Goal: Register for event/course

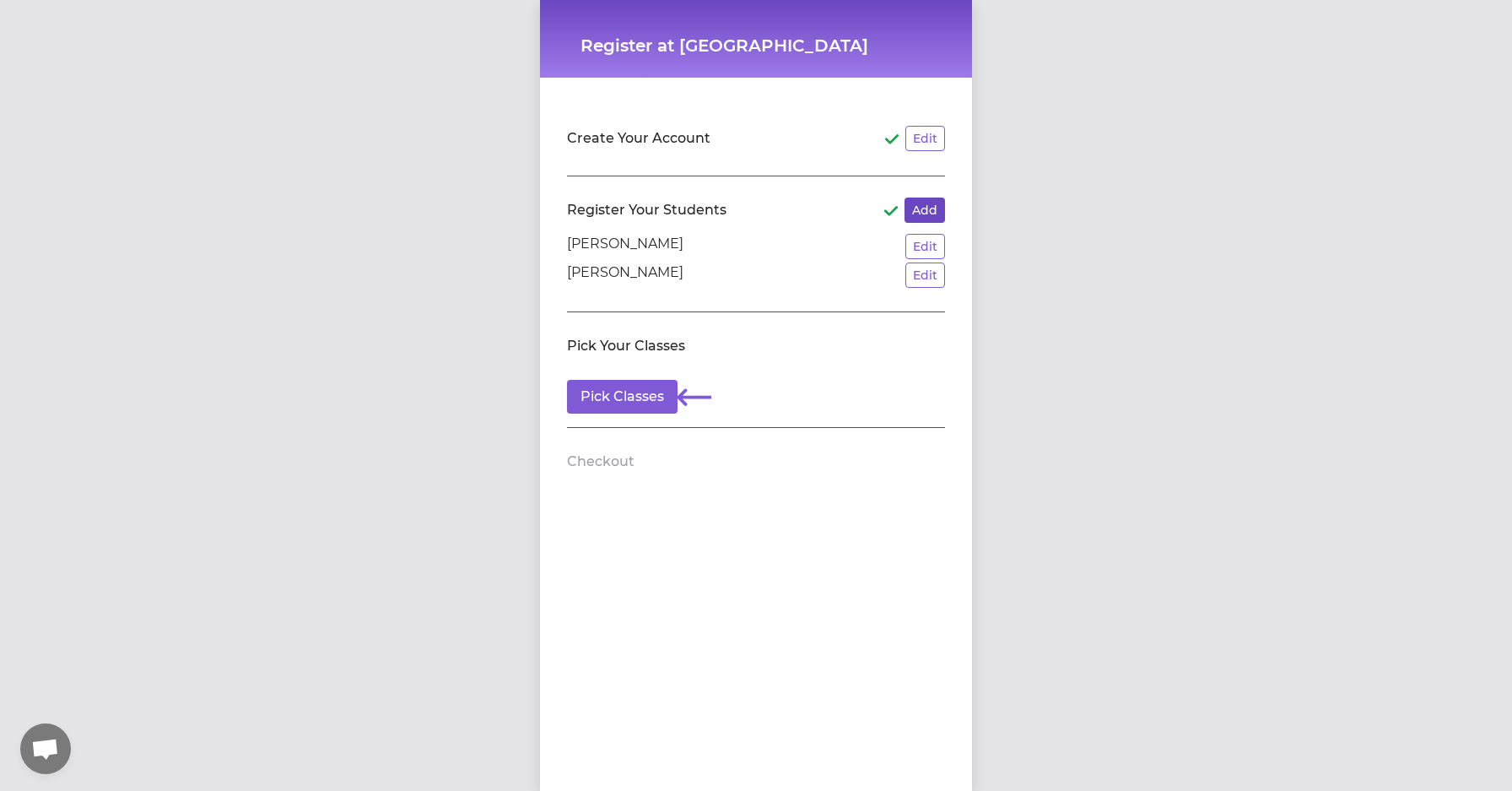
click at [932, 208] on button "Add" at bounding box center [925, 210] width 40 height 26
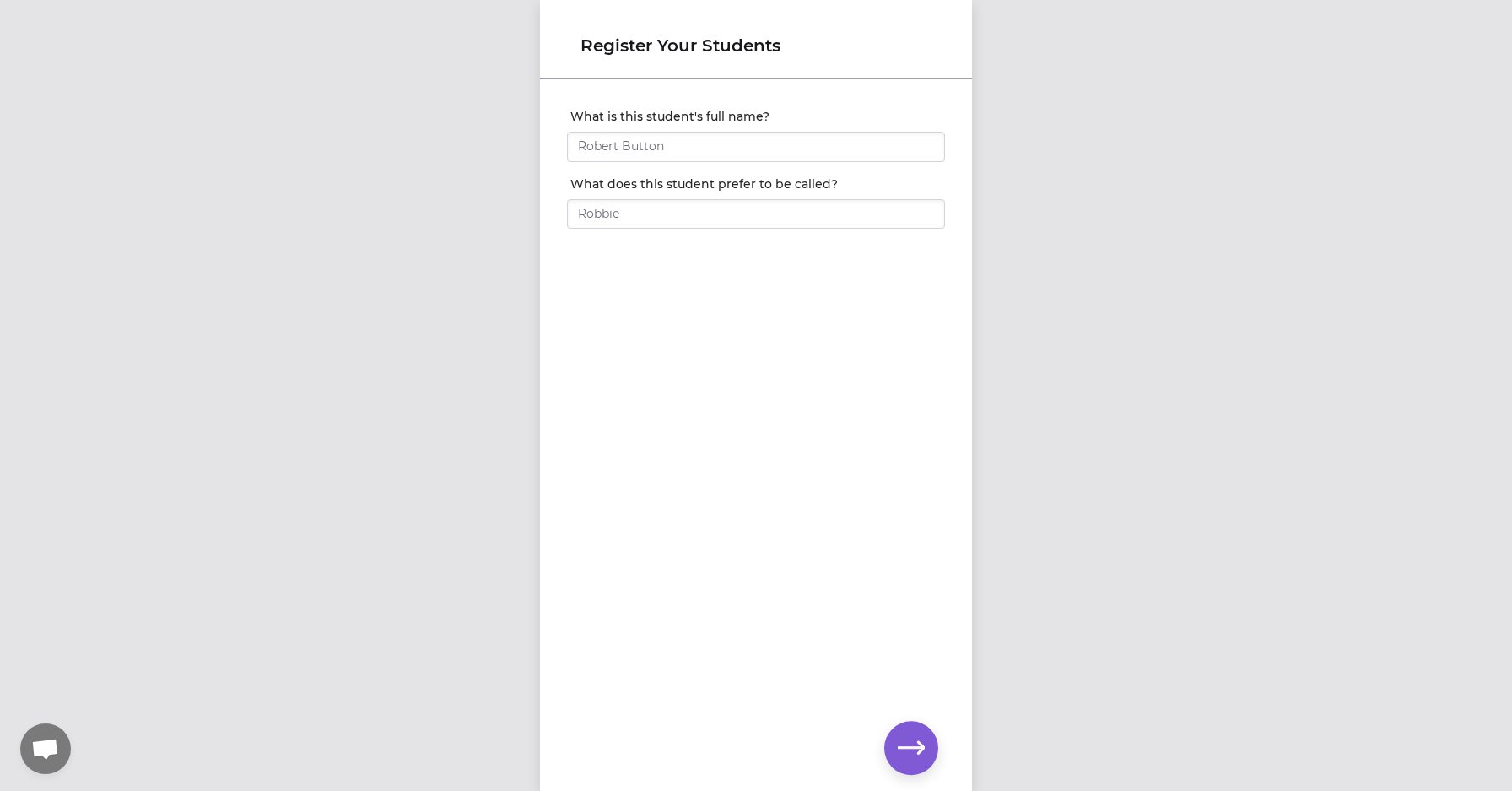
click at [810, 167] on div at bounding box center [756, 168] width 378 height 14
click at [810, 158] on input "What is this student's full name?" at bounding box center [756, 146] width 378 height 30
click at [832, 143] on input "Adaline" at bounding box center [756, 146] width 378 height 30
type input "[PERSON_NAME]"
click at [828, 213] on input "What does this student prefer to be called?" at bounding box center [756, 214] width 378 height 30
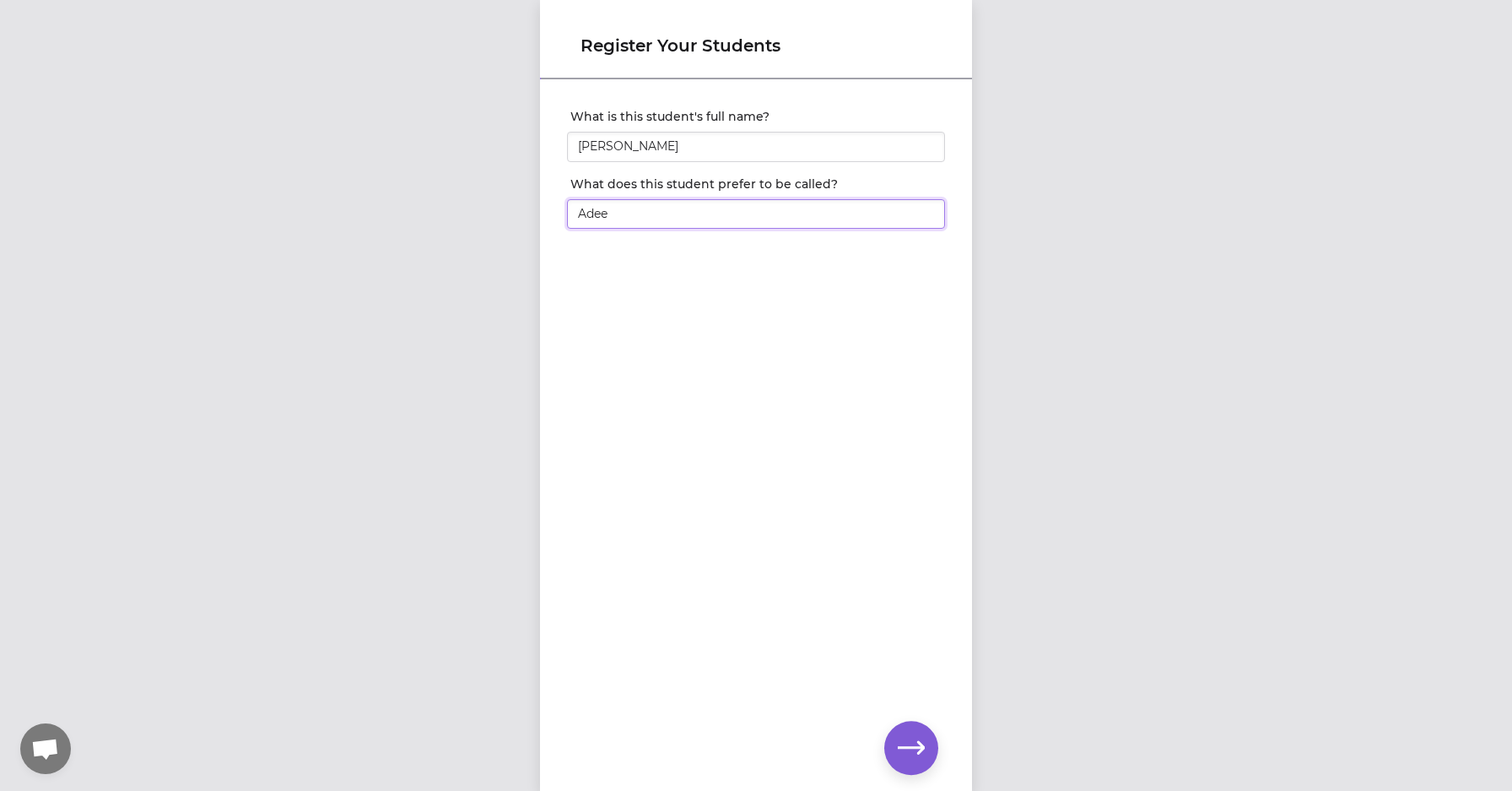
type input "Adee"
click at [915, 738] on icon "button" at bounding box center [910, 747] width 27 height 27
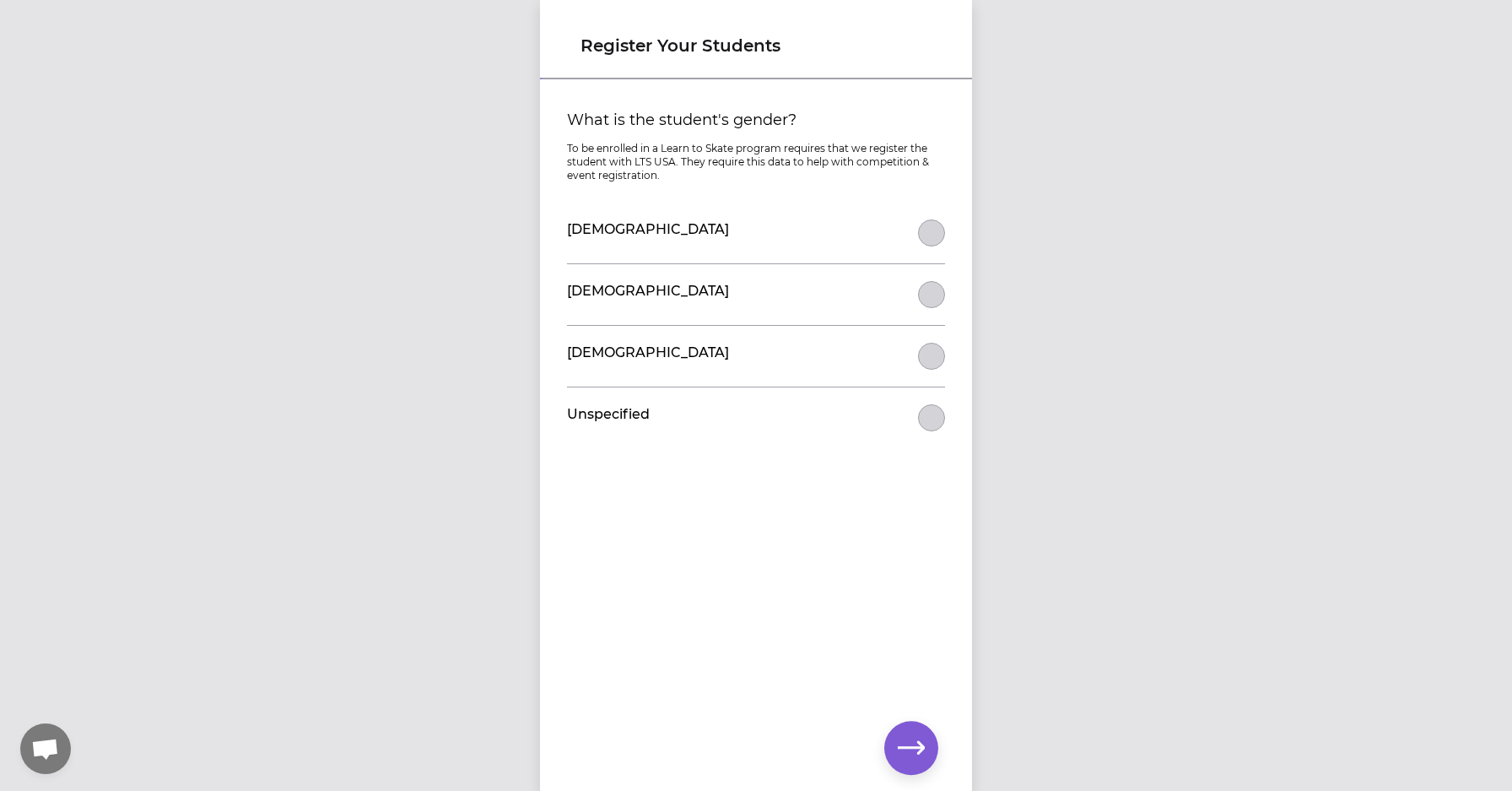
click at [929, 240] on button "What is the student's gender?" at bounding box center [931, 232] width 27 height 27
click at [916, 731] on button "button" at bounding box center [911, 748] width 54 height 54
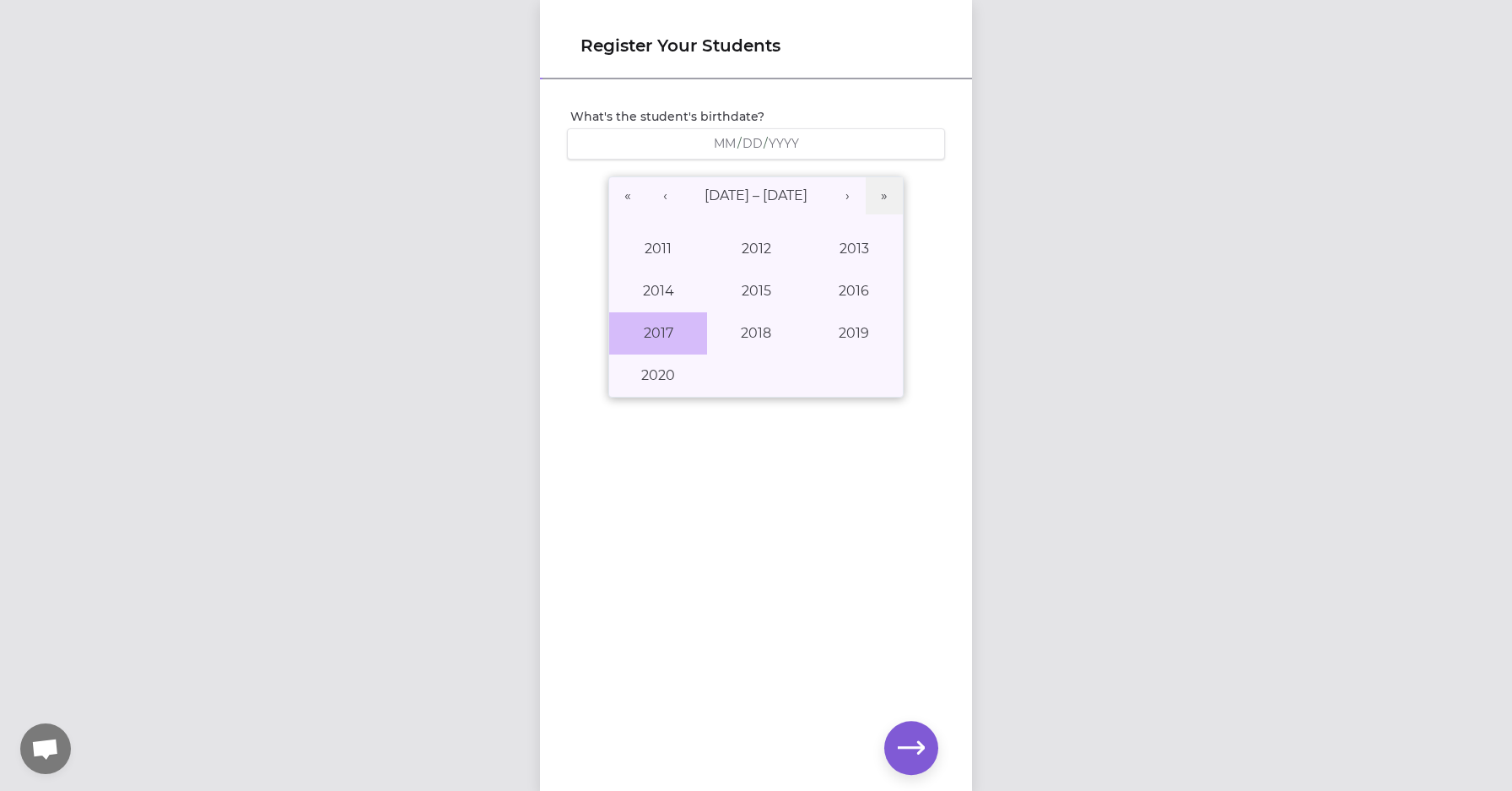
click at [671, 338] on button "2017" at bounding box center [658, 333] width 98 height 42
click at [671, 370] on abbr "October" at bounding box center [658, 375] width 56 height 16
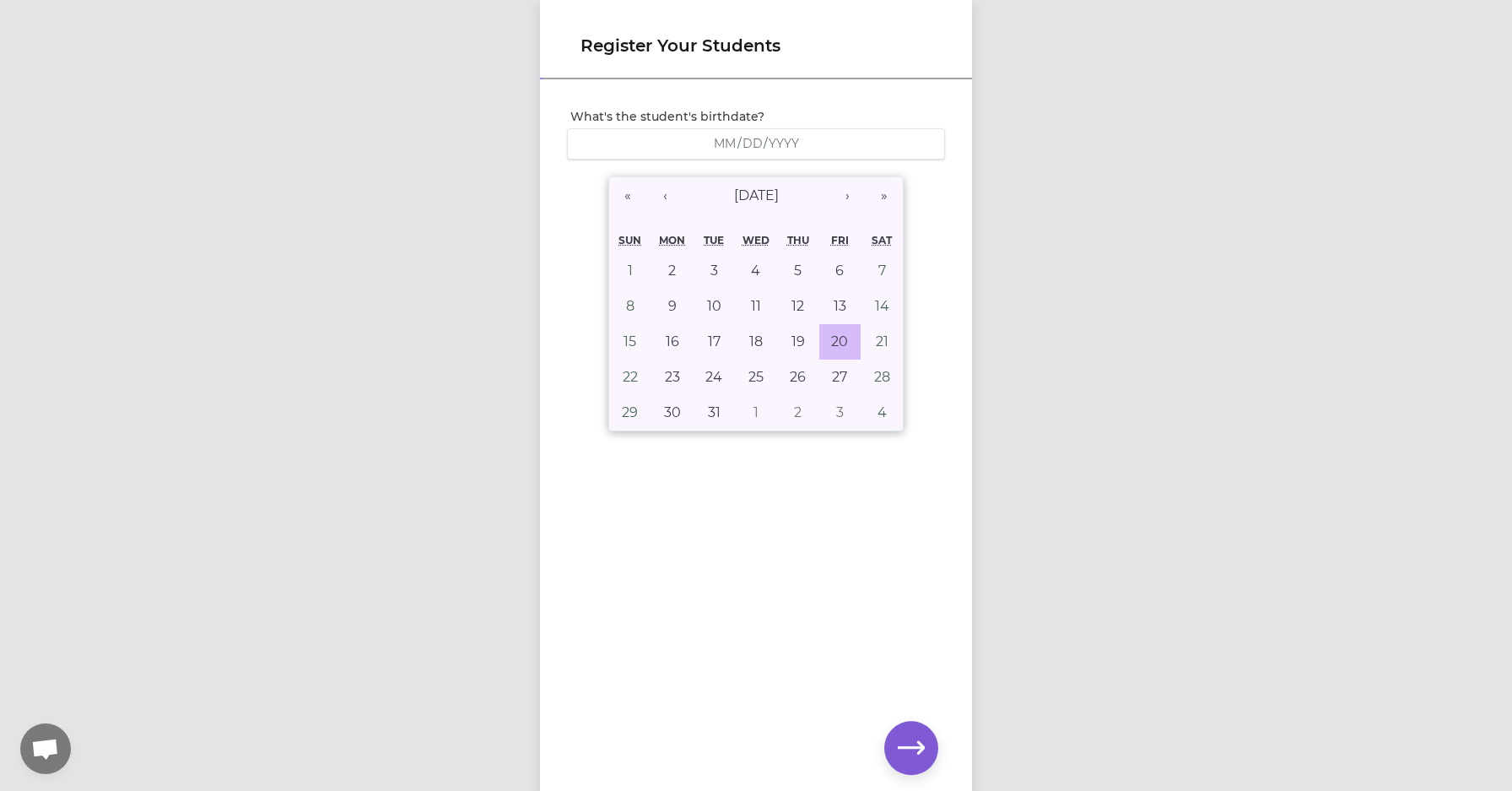
click at [833, 342] on abbr "20" at bounding box center [840, 341] width 17 height 16
type input "[DATE]"
type input "10"
type input "20"
type input "2017"
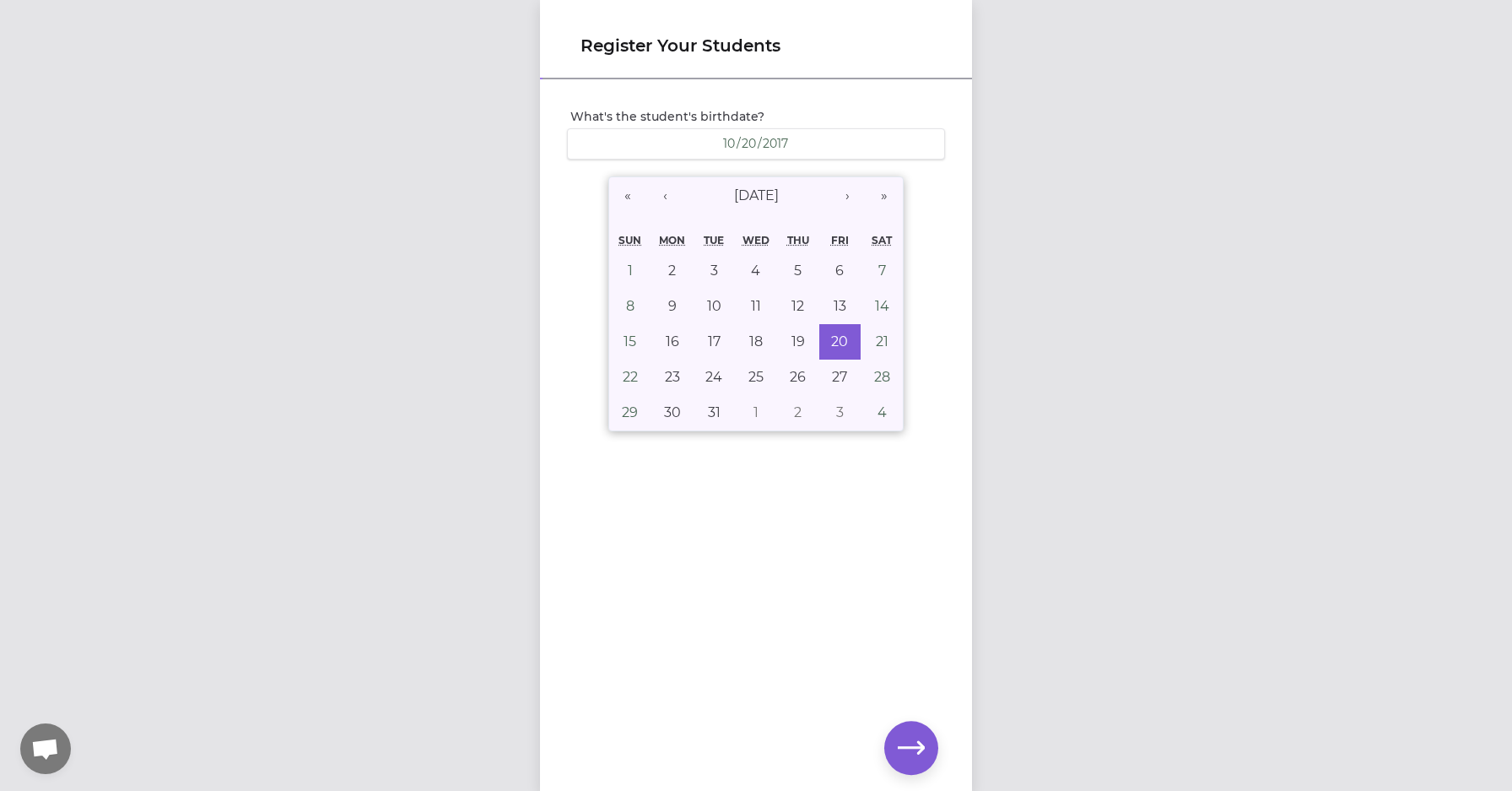
click at [921, 735] on icon "button" at bounding box center [910, 747] width 27 height 27
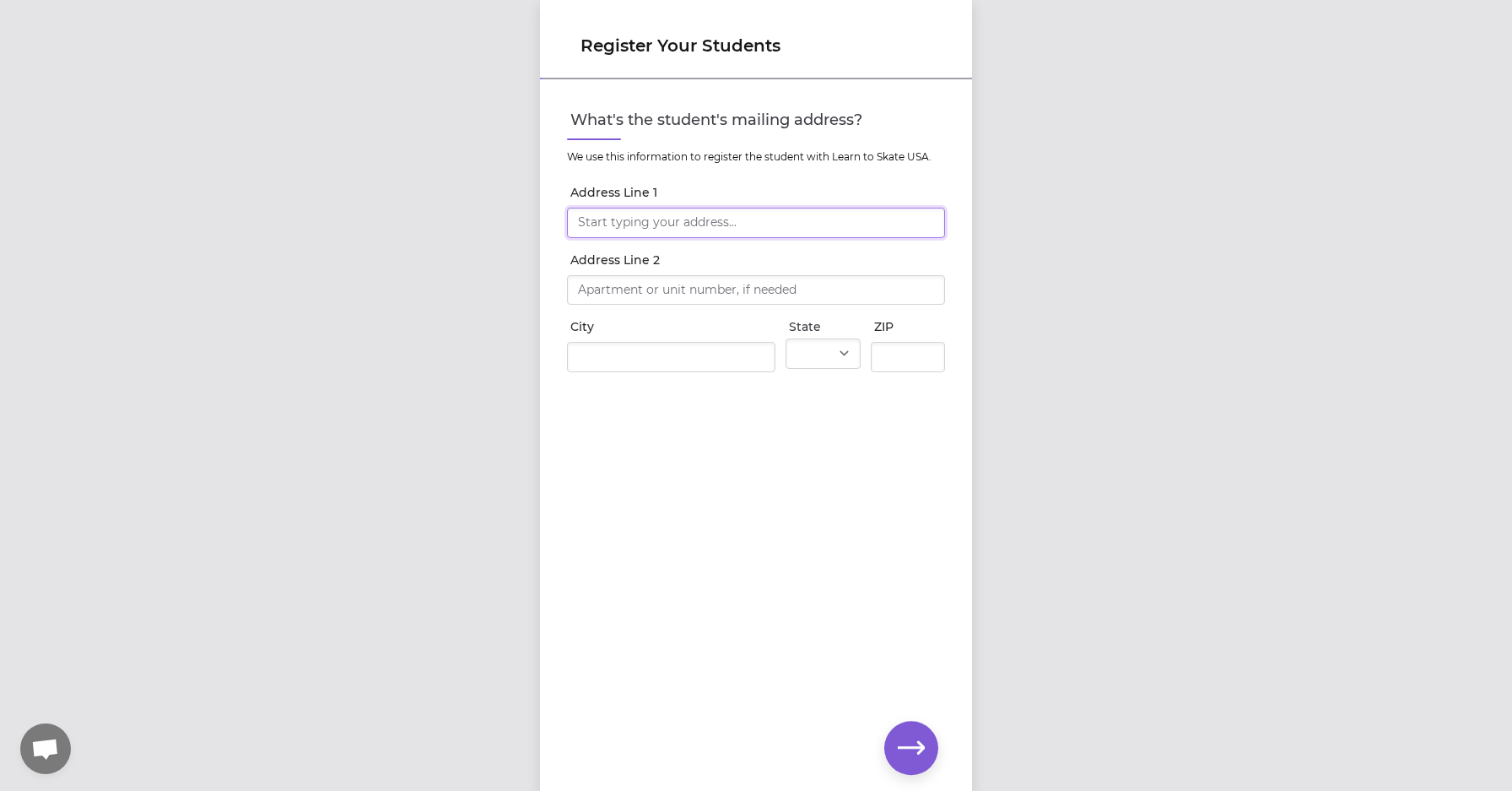
click at [674, 225] on input "Address Line 1" at bounding box center [756, 222] width 378 height 30
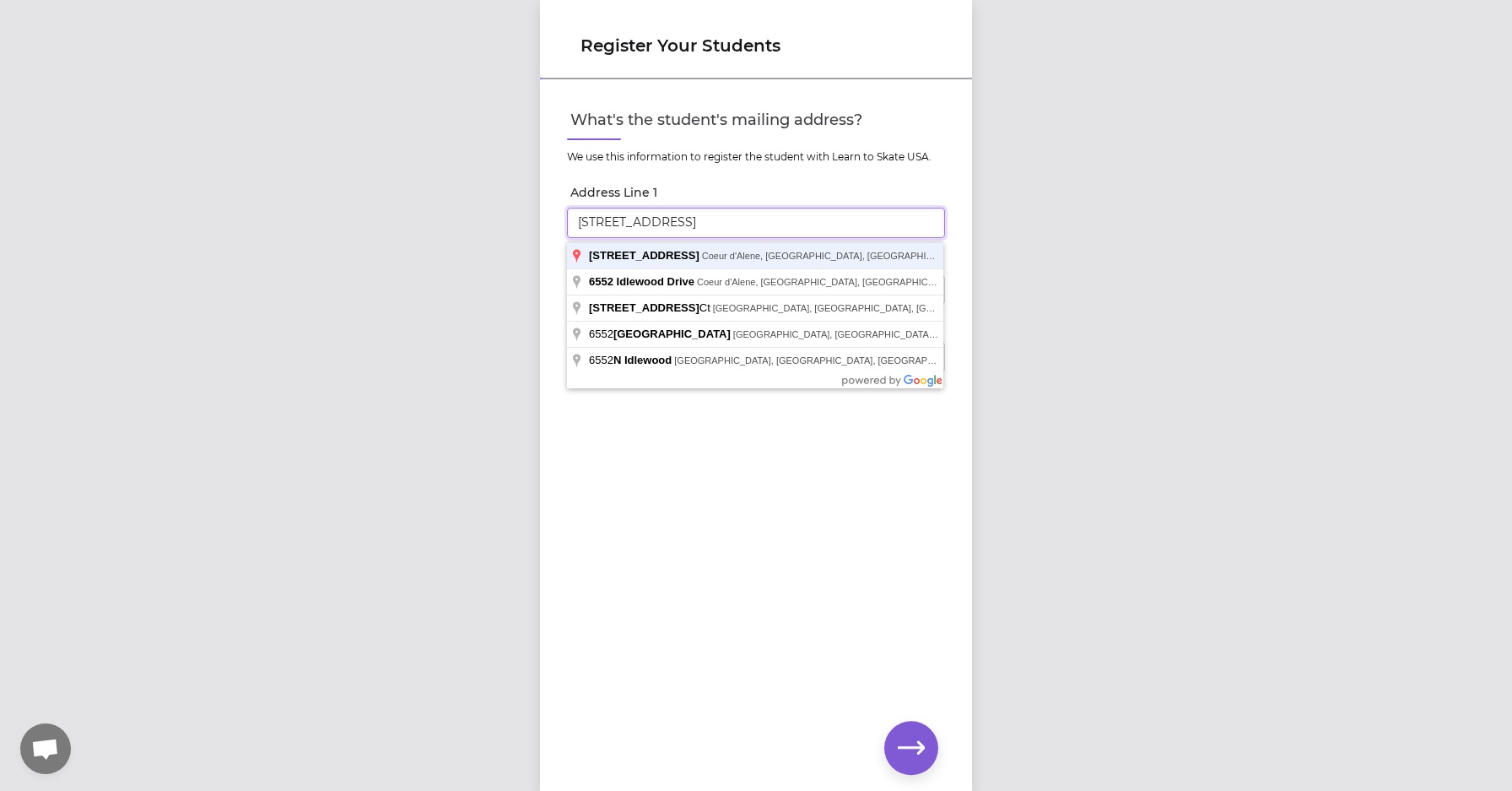
click input "submit" at bounding box center [0, 0] width 0 height 0
type input "[STREET_ADDRESS]"
type input "Coeur d'Alene"
select select "ID"
type input "83815"
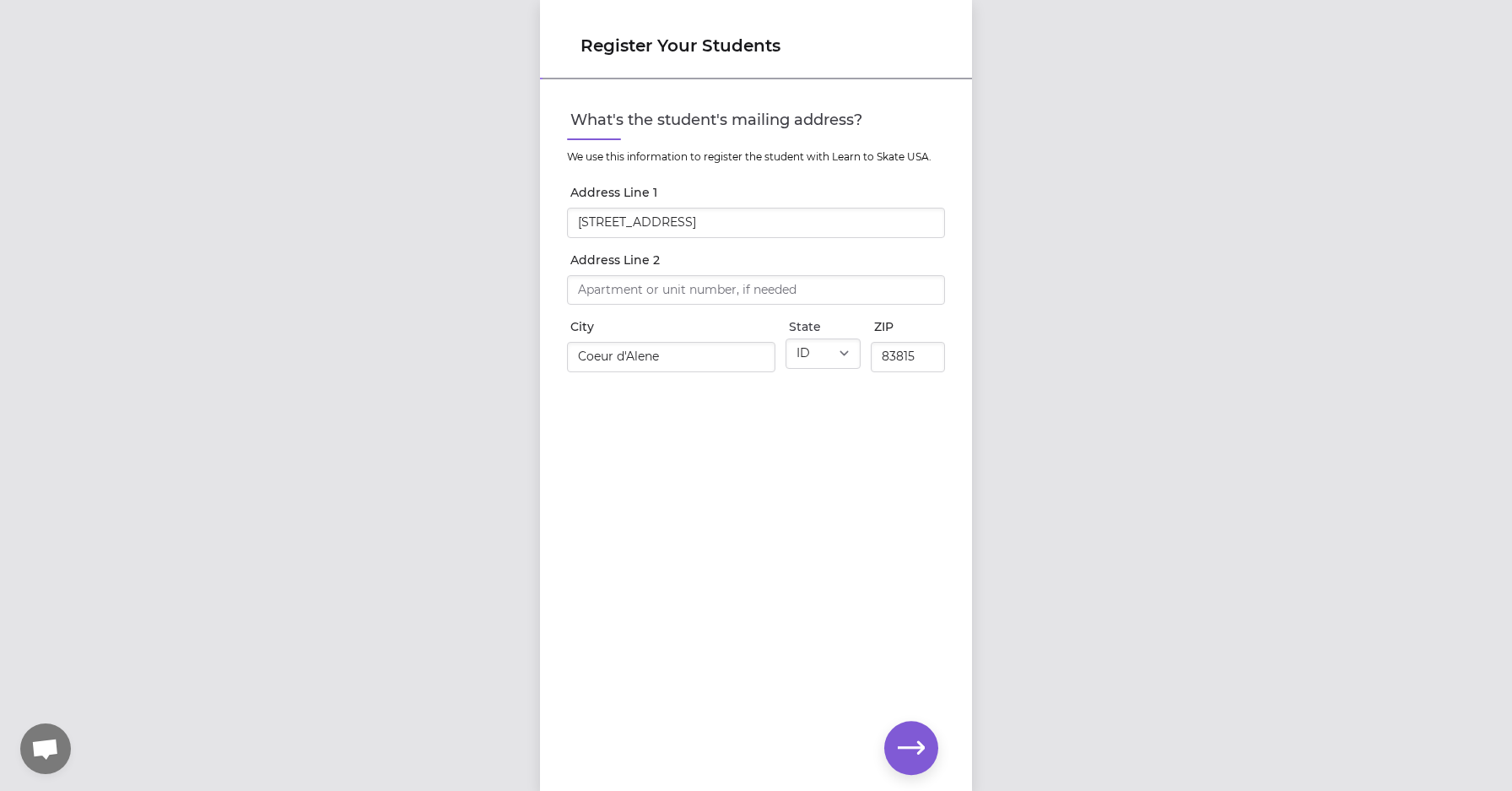
click at [908, 750] on icon "button" at bounding box center [910, 747] width 27 height 27
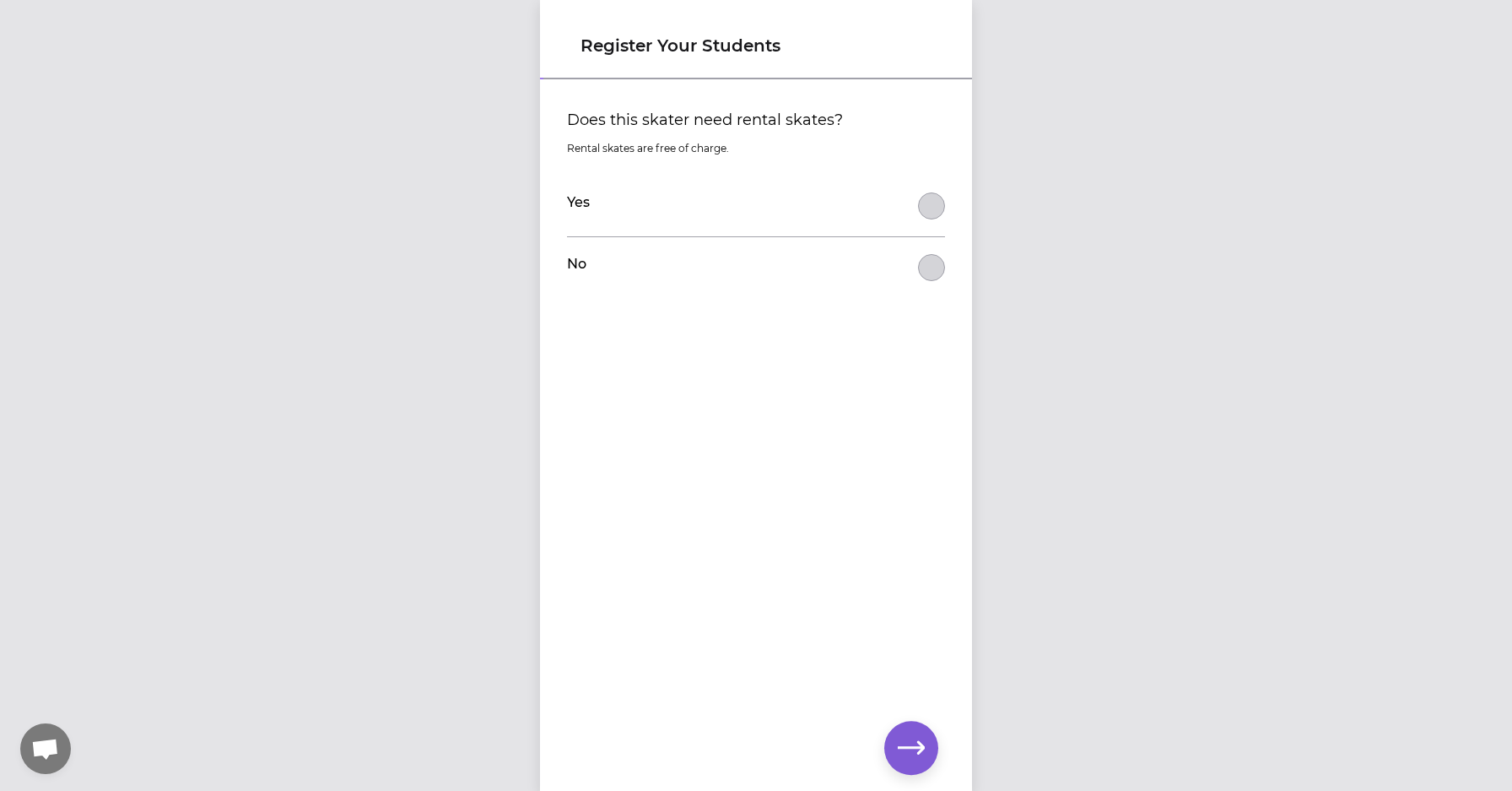
click at [929, 191] on div "Yes" at bounding box center [756, 206] width 378 height 61
click at [929, 196] on button "Does this skater need rental skates?" at bounding box center [931, 205] width 27 height 27
click at [906, 746] on icon "button" at bounding box center [910, 747] width 27 height 27
select select "youth_figure"
click at [815, 241] on input "What size skate?" at bounding box center [756, 231] width 378 height 30
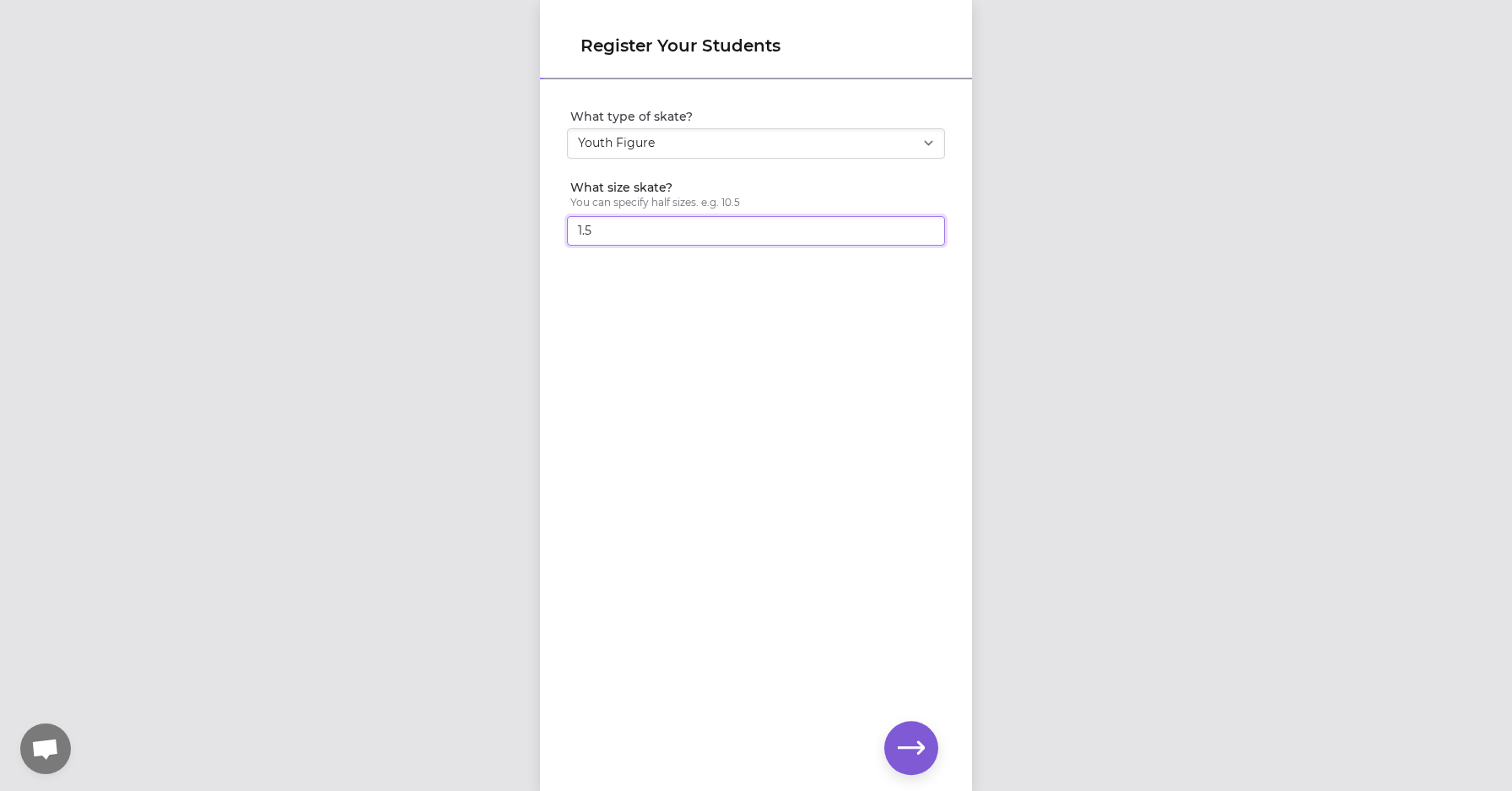
type input "1.5"
click at [902, 751] on icon "button" at bounding box center [910, 747] width 27 height 27
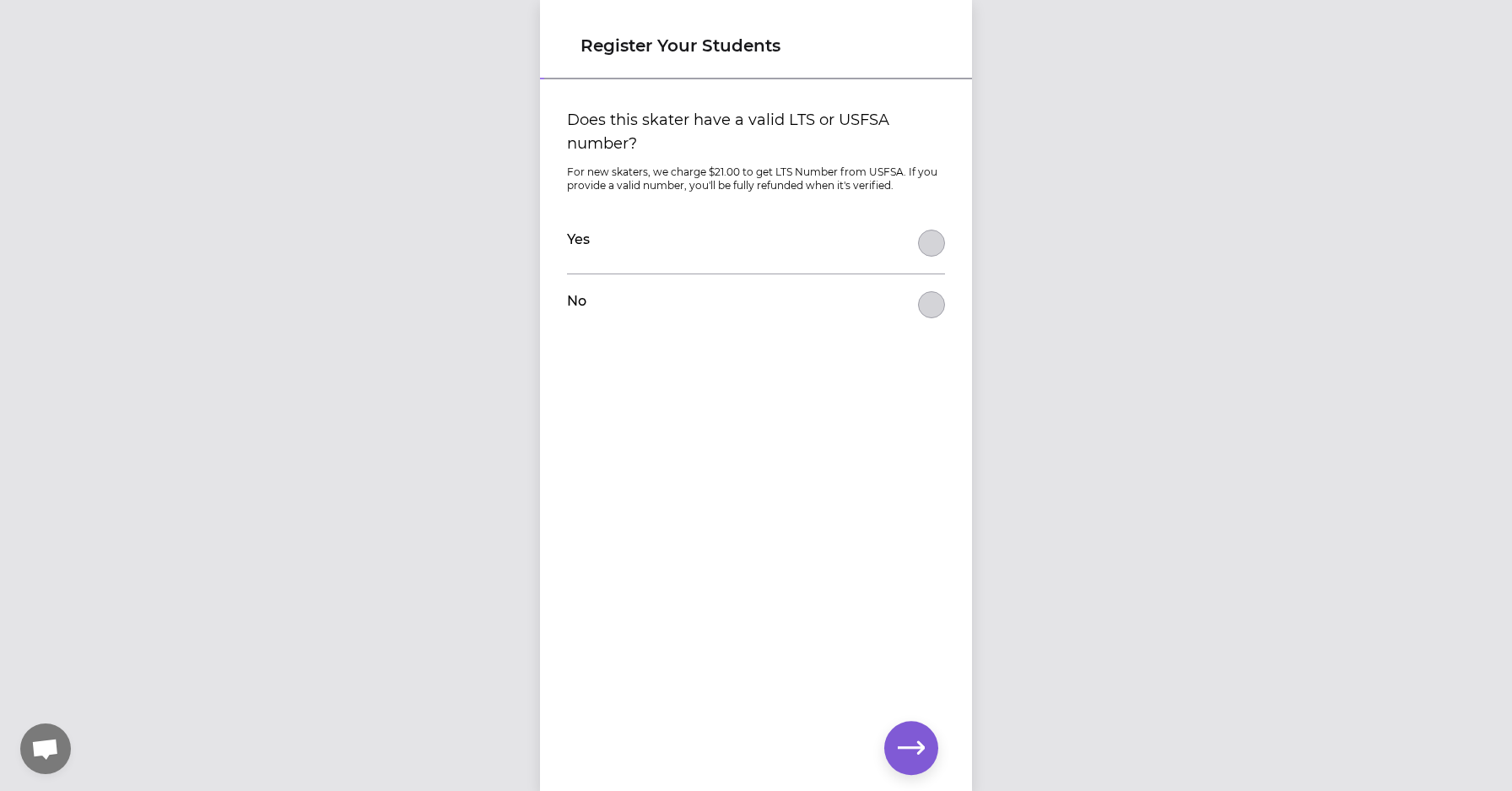
click at [930, 306] on button "Does this skater have a valid LTS or USFSA number?" at bounding box center [931, 304] width 27 height 27
click at [921, 739] on icon "button" at bounding box center [910, 747] width 27 height 27
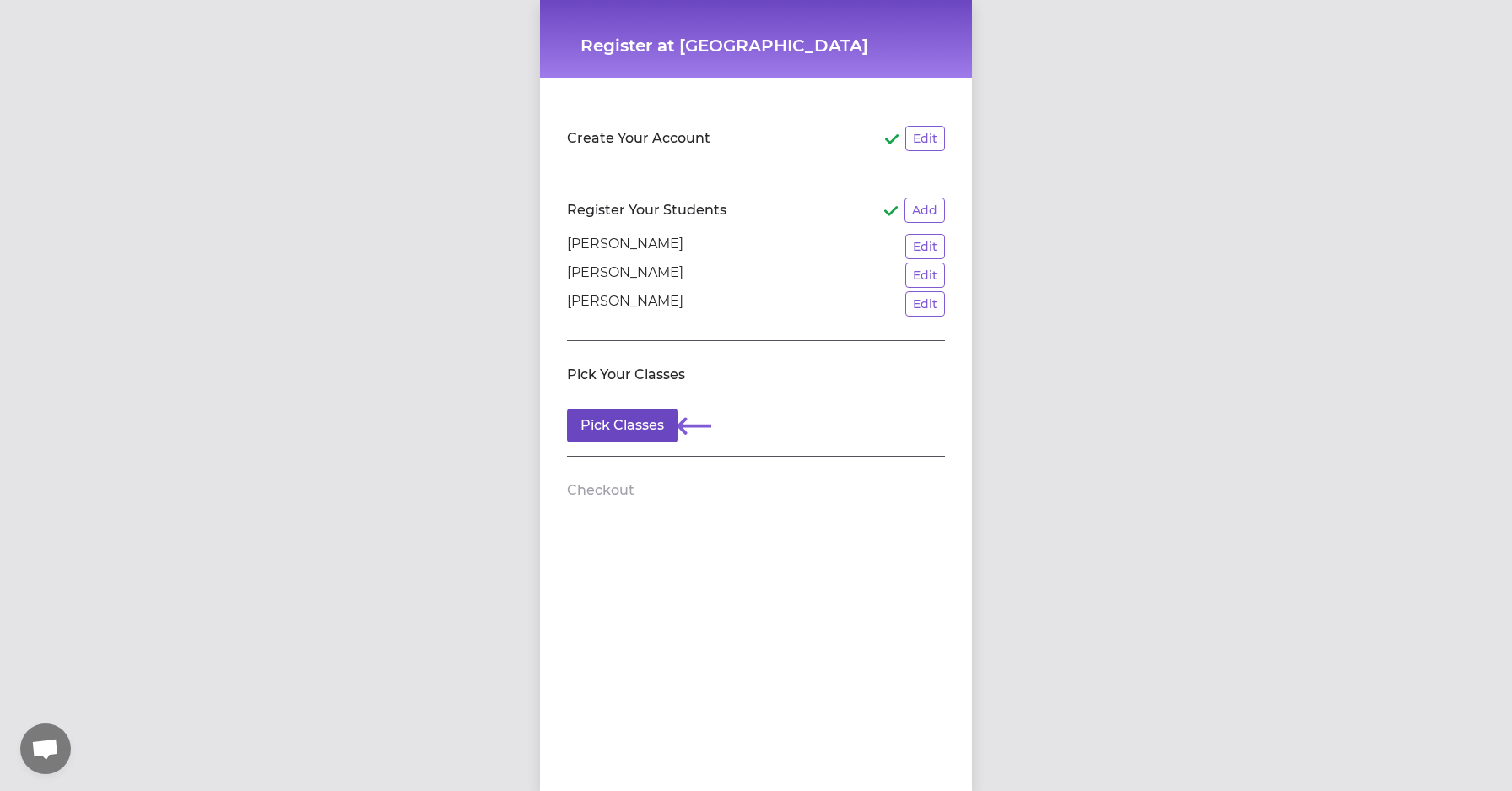
click at [638, 424] on button "Pick Classes" at bounding box center [622, 425] width 110 height 34
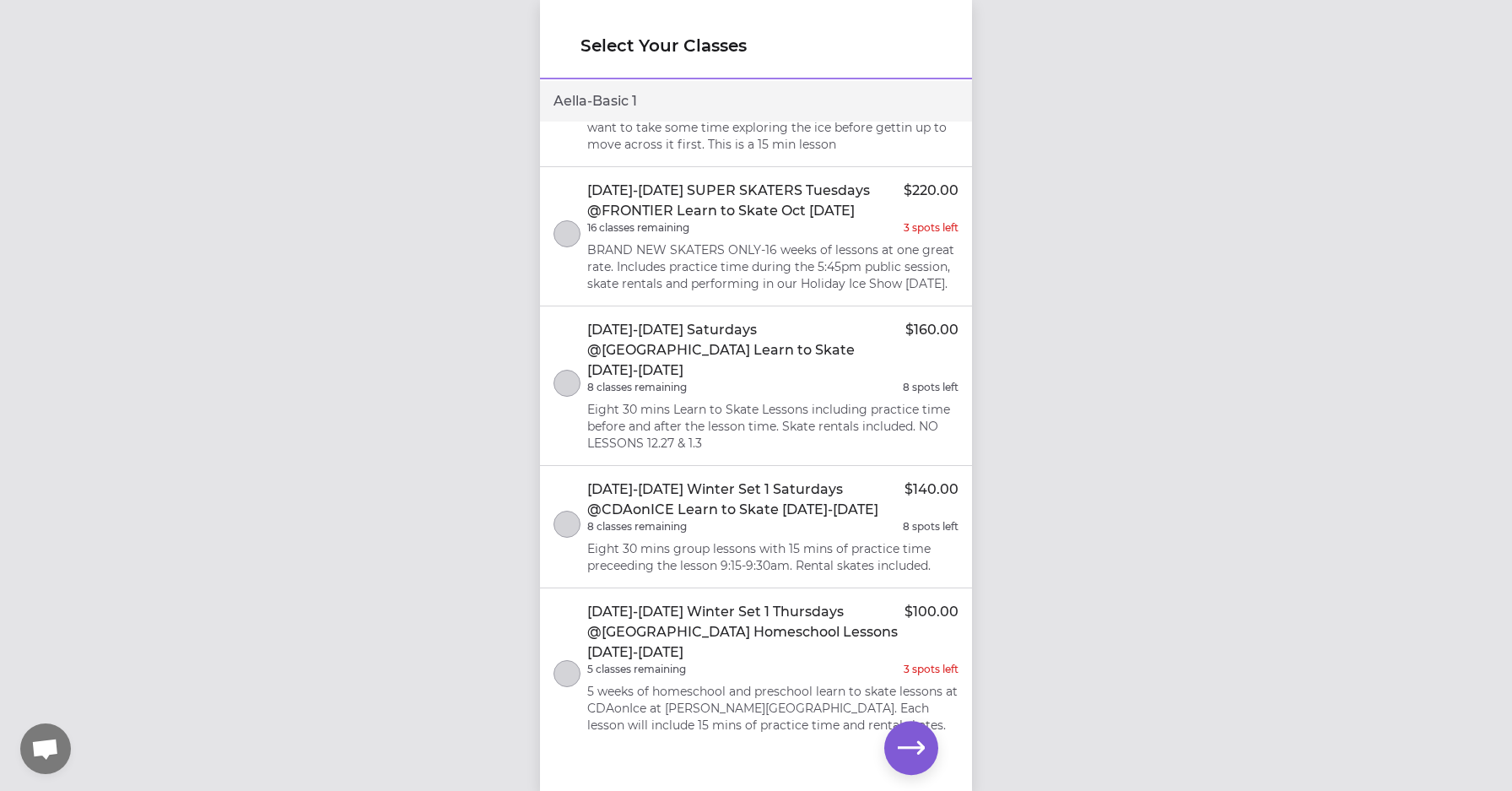
scroll to position [265, 0]
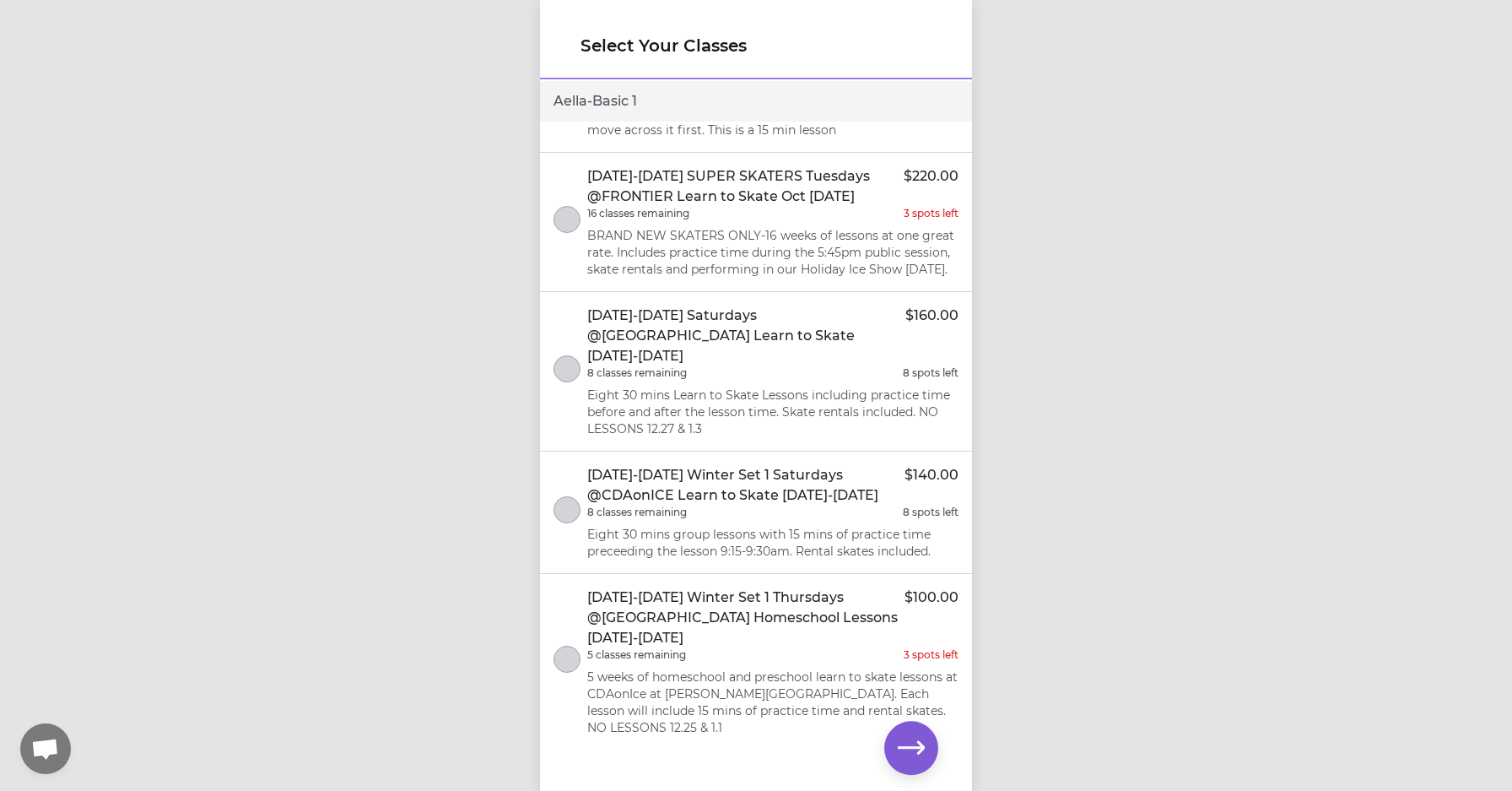
click at [560, 496] on button "select class" at bounding box center [567, 509] width 27 height 27
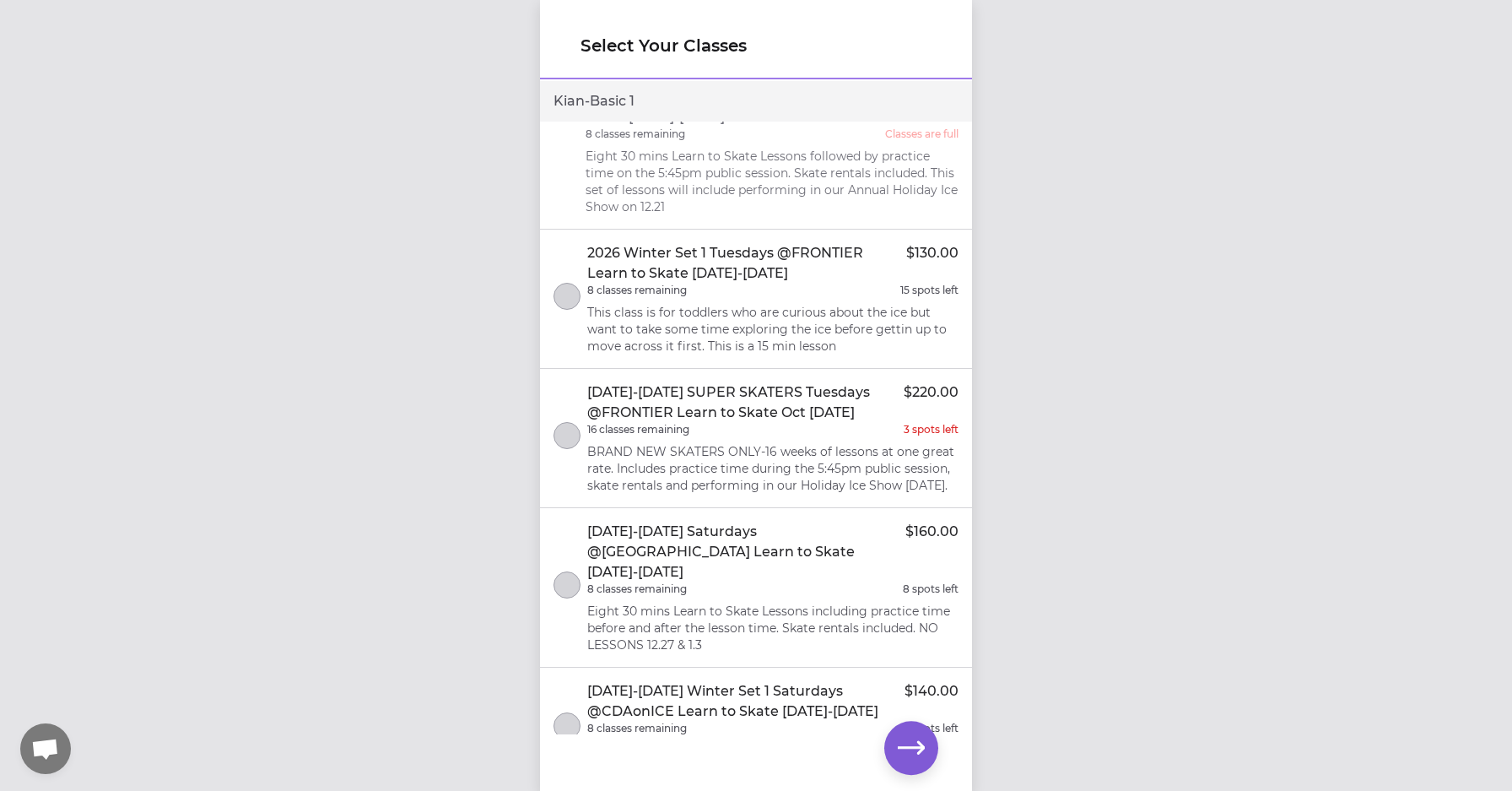
scroll to position [1106, 0]
click at [573, 569] on button "select class" at bounding box center [567, 582] width 27 height 27
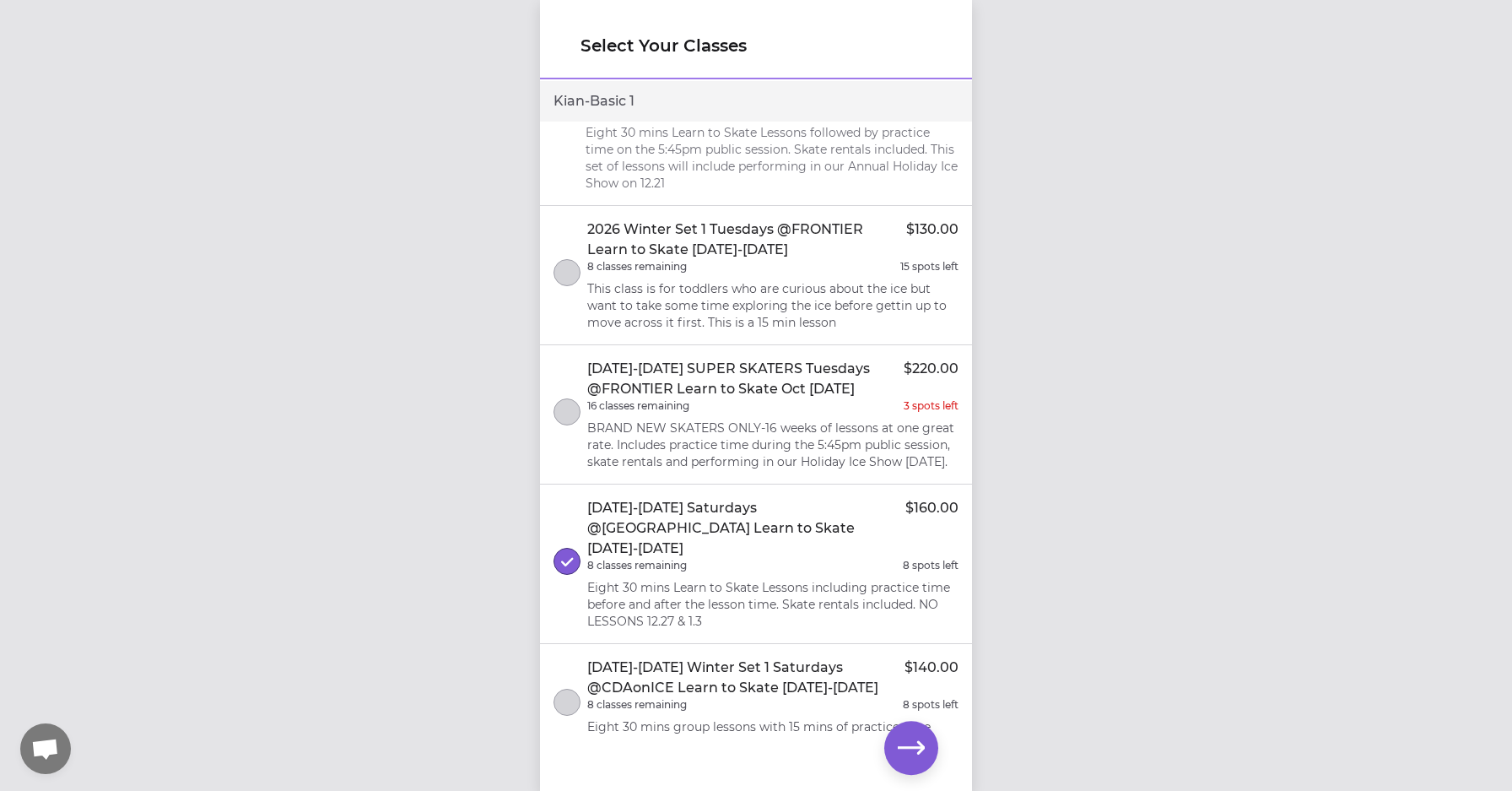
scroll to position [1131, 0]
click at [569, 685] on button "select class" at bounding box center [567, 698] width 27 height 27
click at [572, 545] on button "select class" at bounding box center [567, 558] width 27 height 27
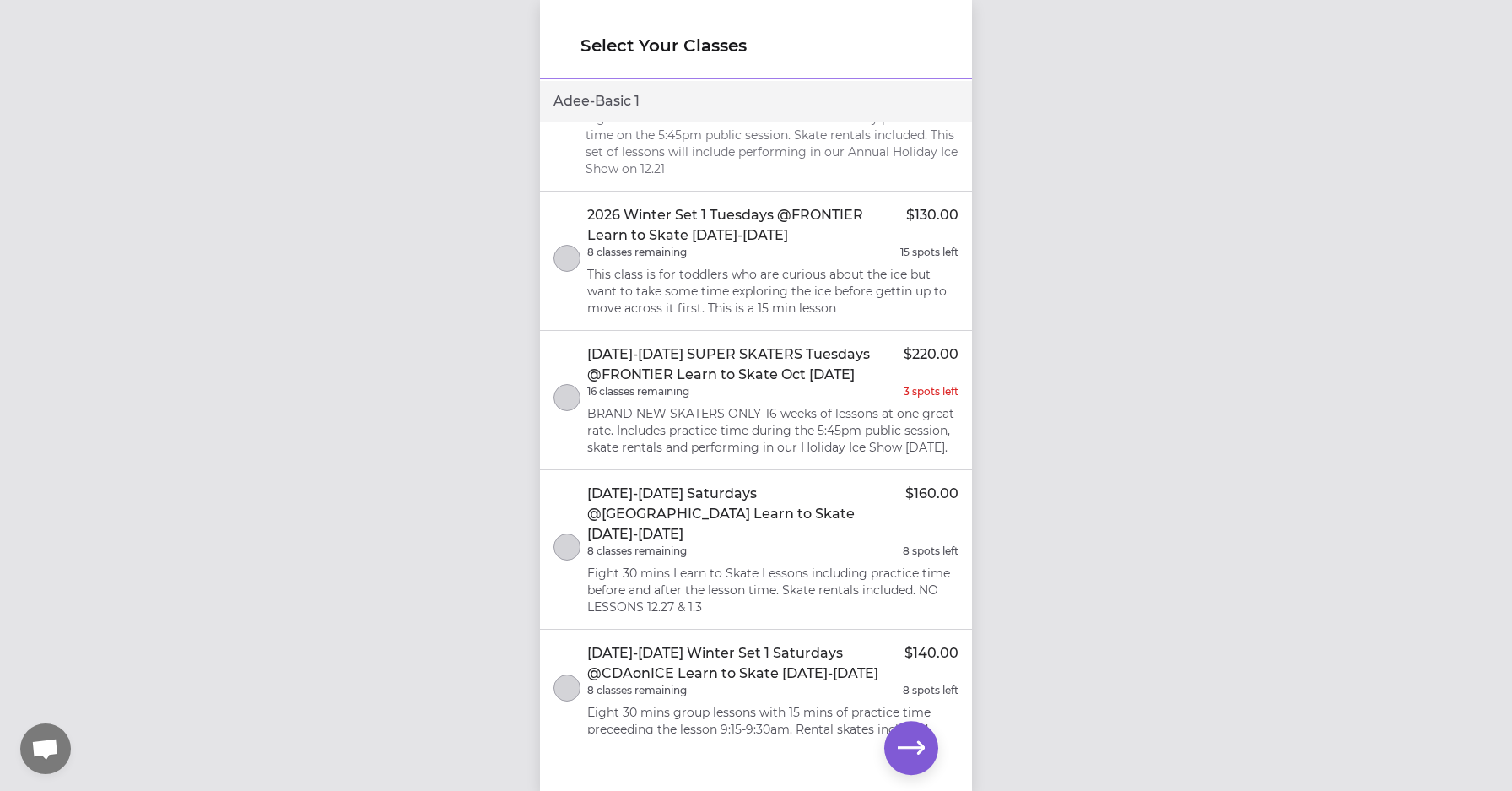
scroll to position [2206, 0]
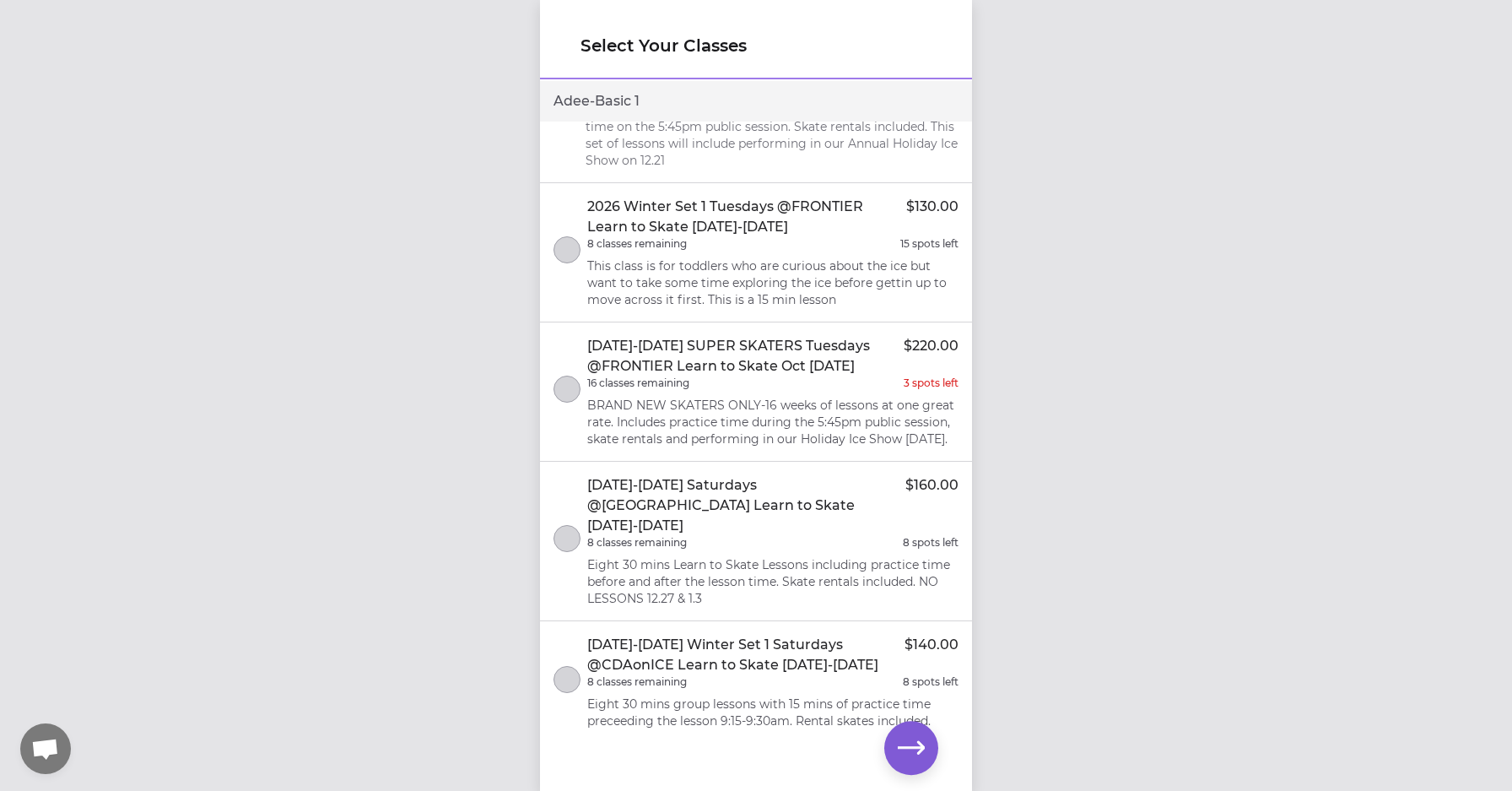
click at [714, 635] on p "[DATE]-[DATE] Winter Set 1 Saturdays @CDAonICE Learn to Skate [DATE]-[DATE]" at bounding box center [745, 655] width 317 height 40
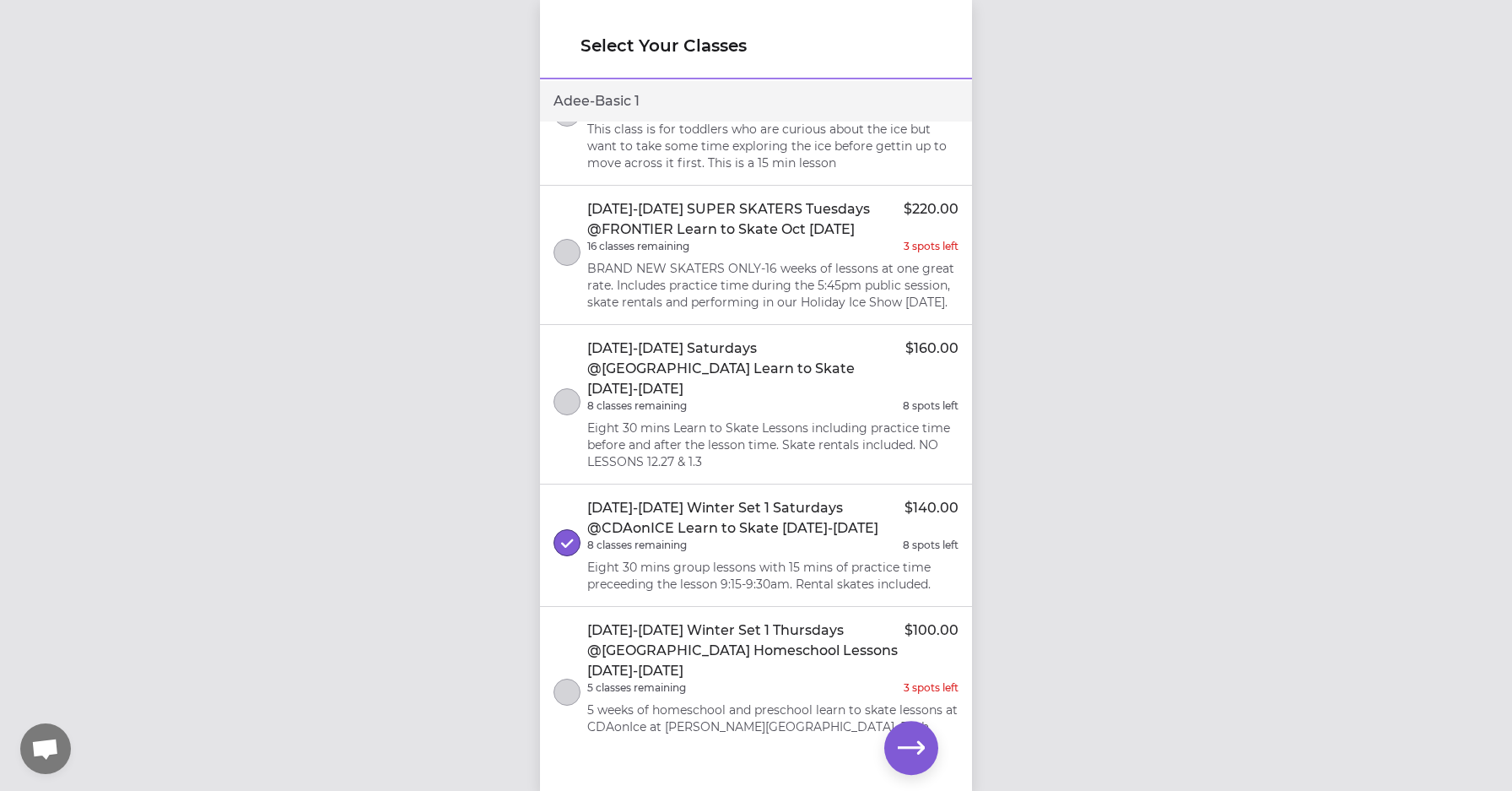
scroll to position [2342, 0]
click at [903, 740] on icon "button" at bounding box center [910, 747] width 27 height 27
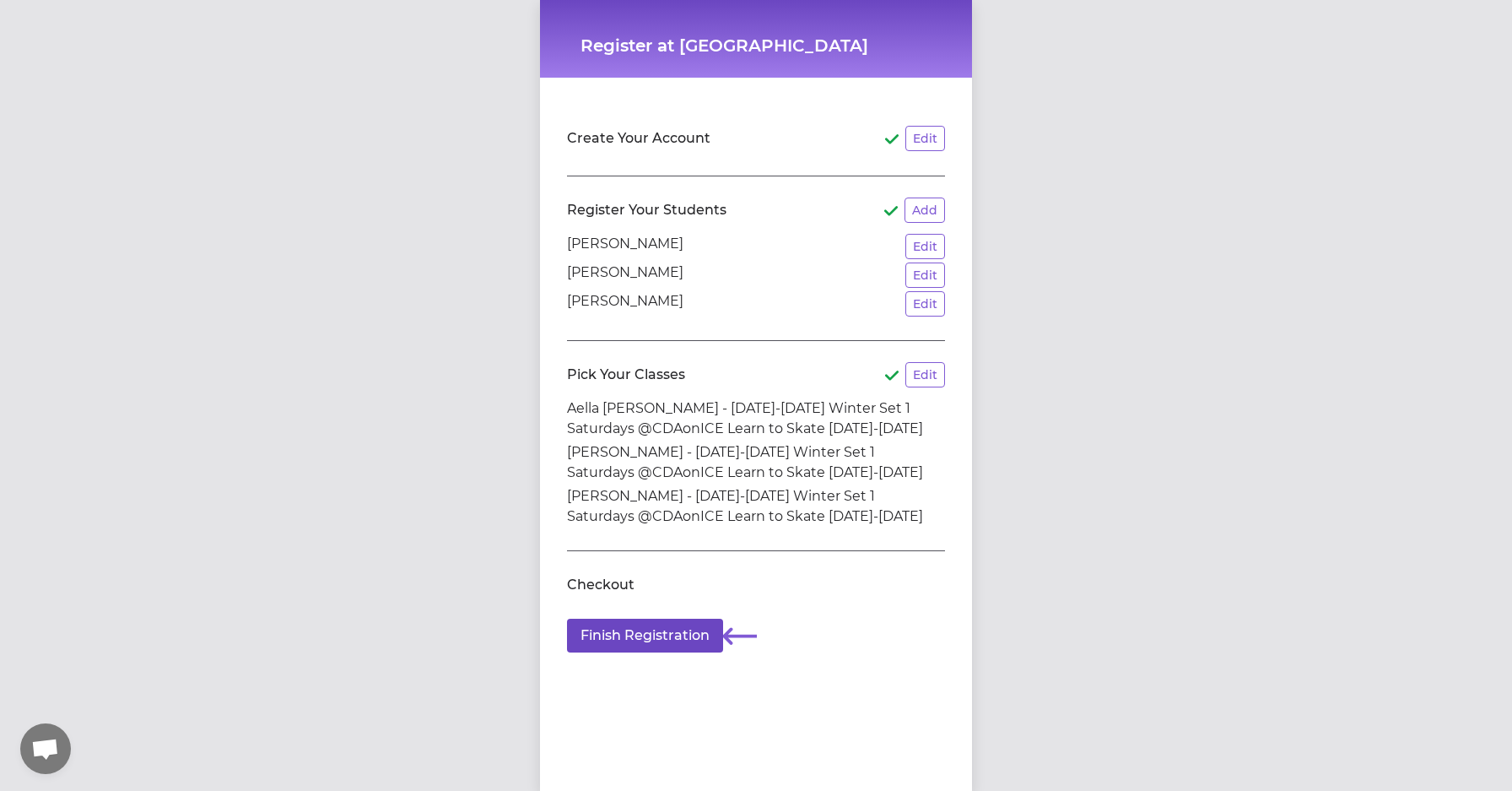
click at [681, 633] on button "Finish Registration" at bounding box center [645, 635] width 156 height 34
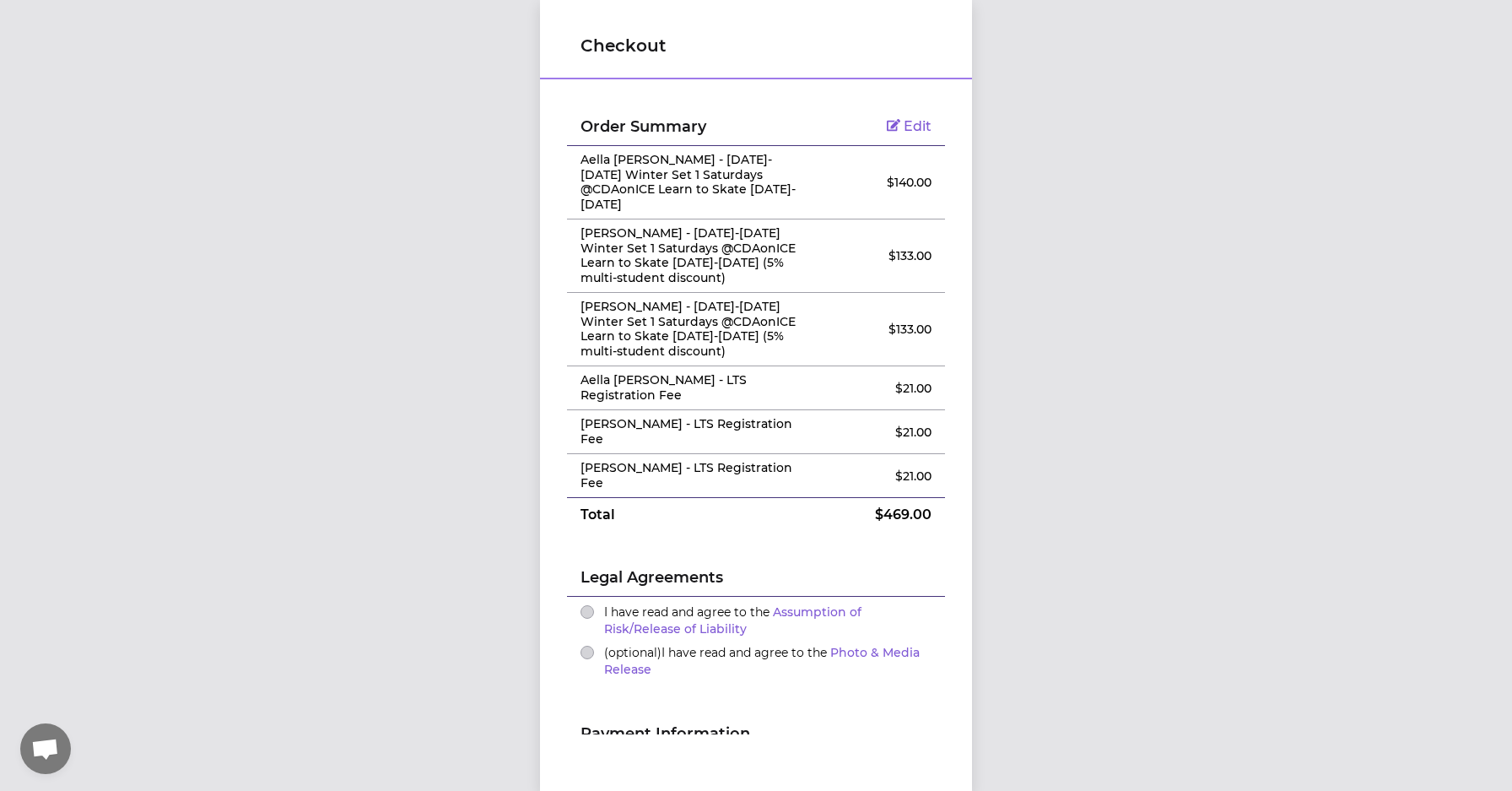
click at [667, 605] on span "I have read and agree to the Assumption of Risk/Release of Liability" at bounding box center [733, 620] width 257 height 32
click at [594, 605] on button "I have read and agree to the Assumption of Risk/Release of Liability" at bounding box center [587, 612] width 14 height 14
click at [589, 646] on button "(optional) I have read and agree to the Photo & Media Release" at bounding box center [587, 652] width 14 height 14
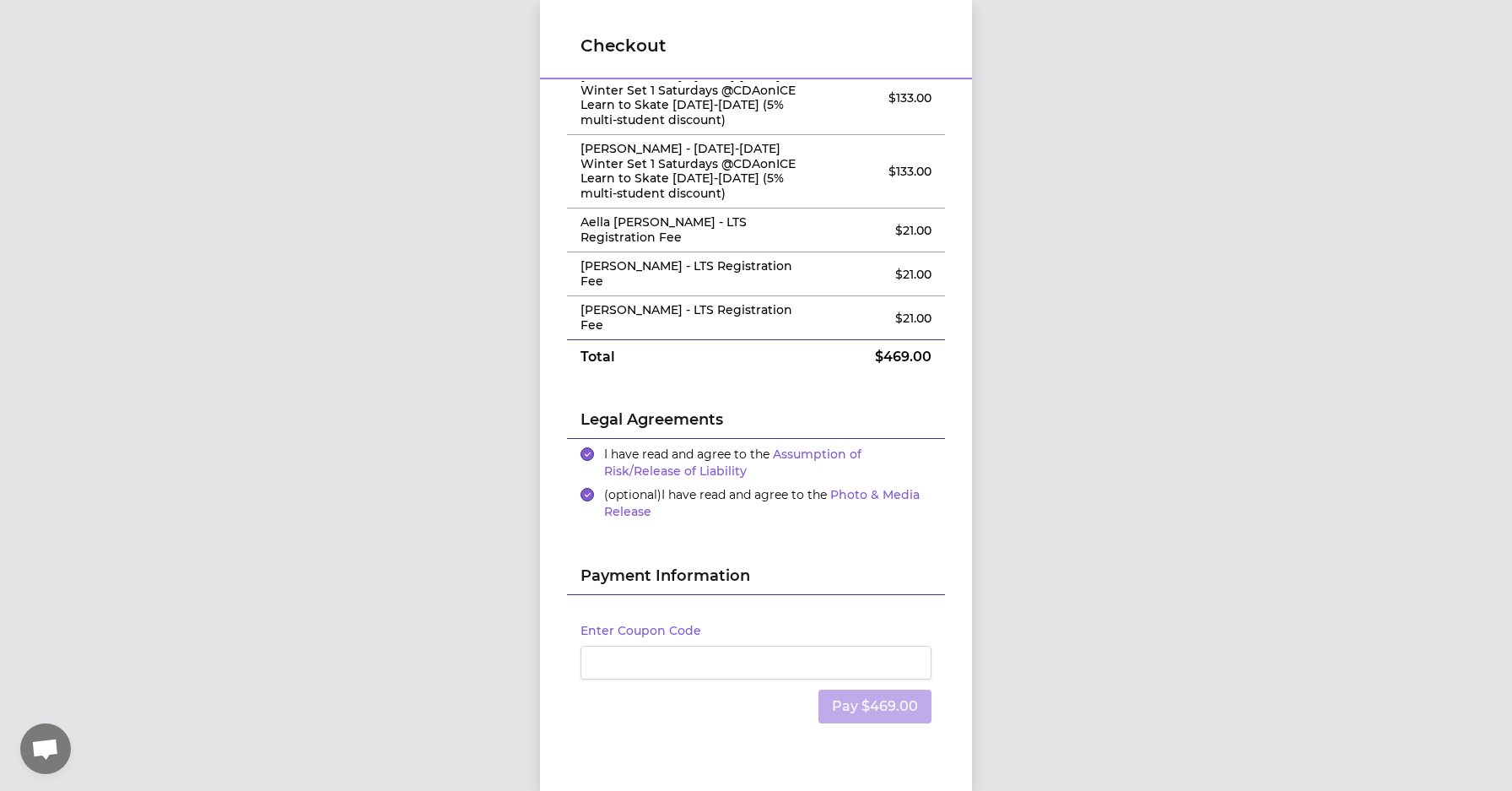
scroll to position [157, 0]
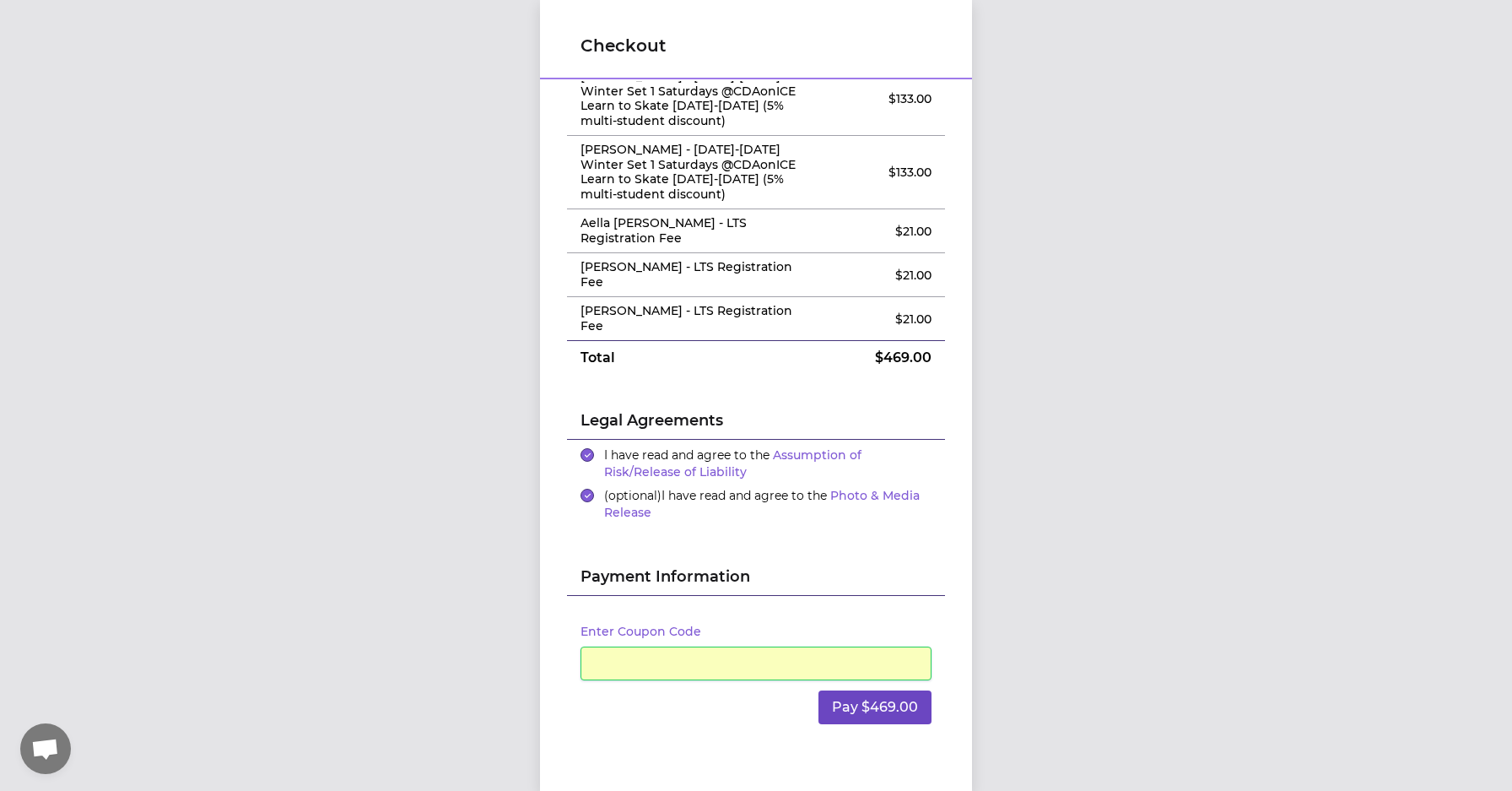
click at [857, 690] on button "Pay $469.00" at bounding box center [874, 706] width 113 height 34
click at [886, 690] on button "Pay $469.00" at bounding box center [874, 706] width 113 height 34
